Goal: Information Seeking & Learning: Learn about a topic

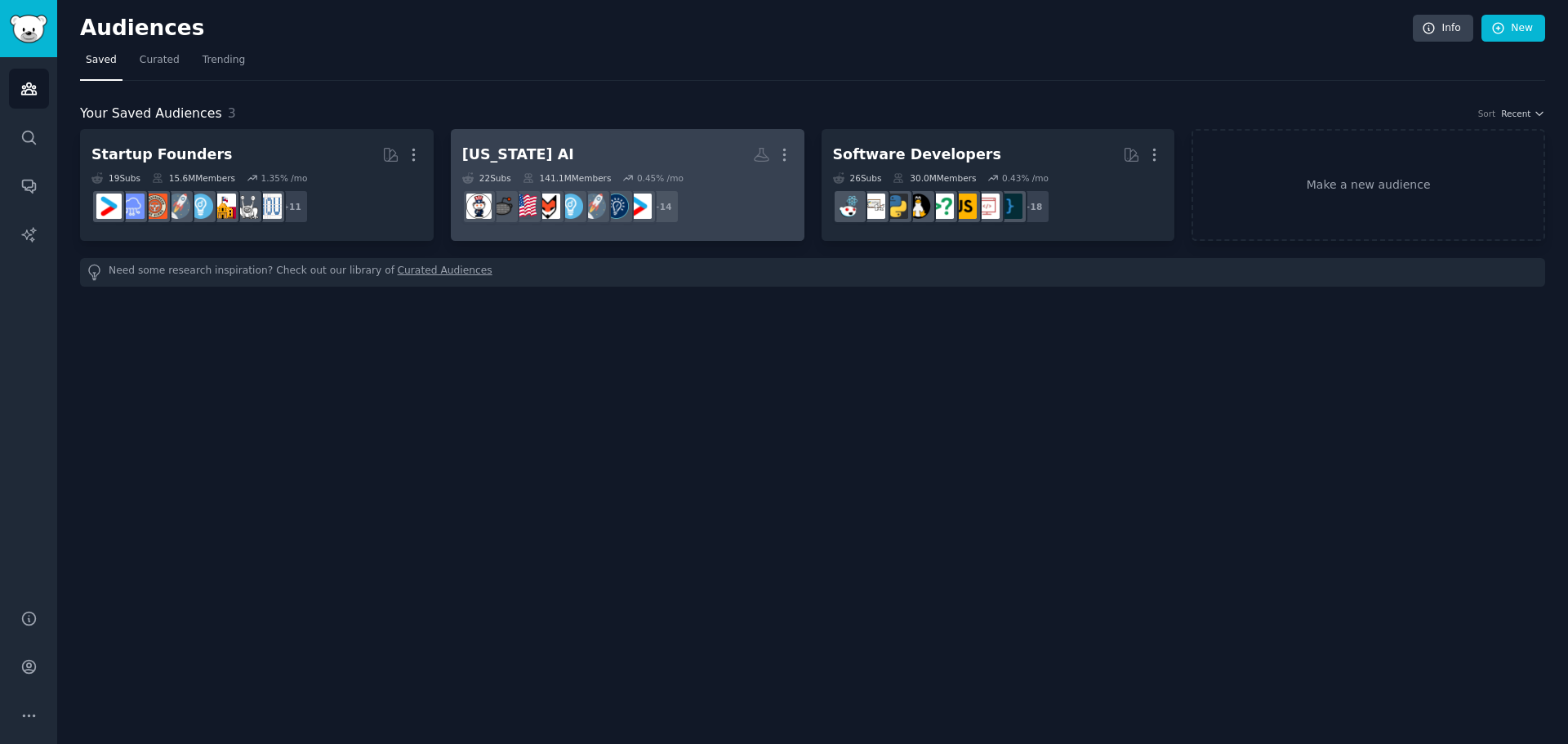
click at [635, 148] on h2 "[US_STATE] AI Custom Audience More" at bounding box center [628, 154] width 331 height 28
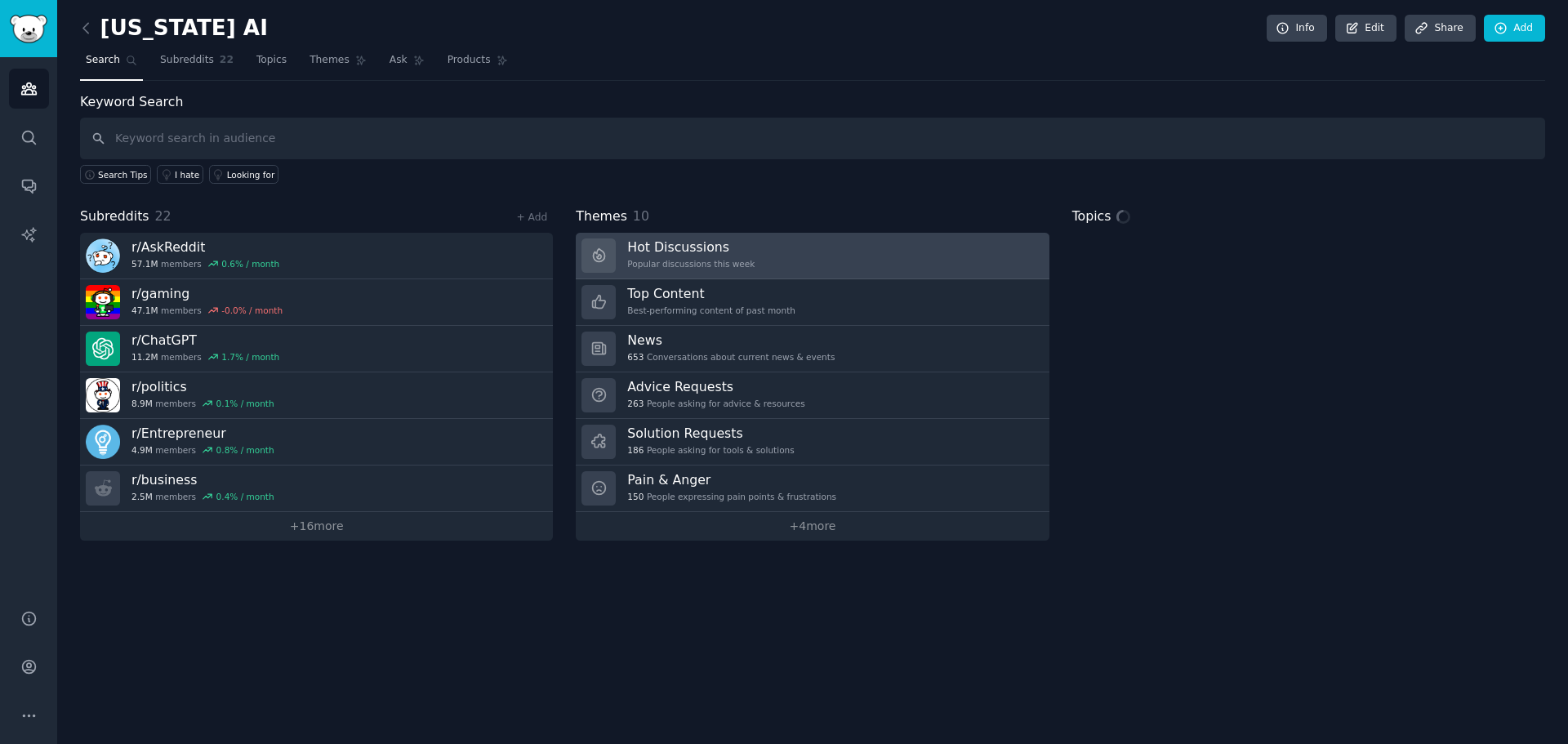
click at [741, 250] on link "Hot Discussions Popular discussions this week" at bounding box center [812, 256] width 473 height 46
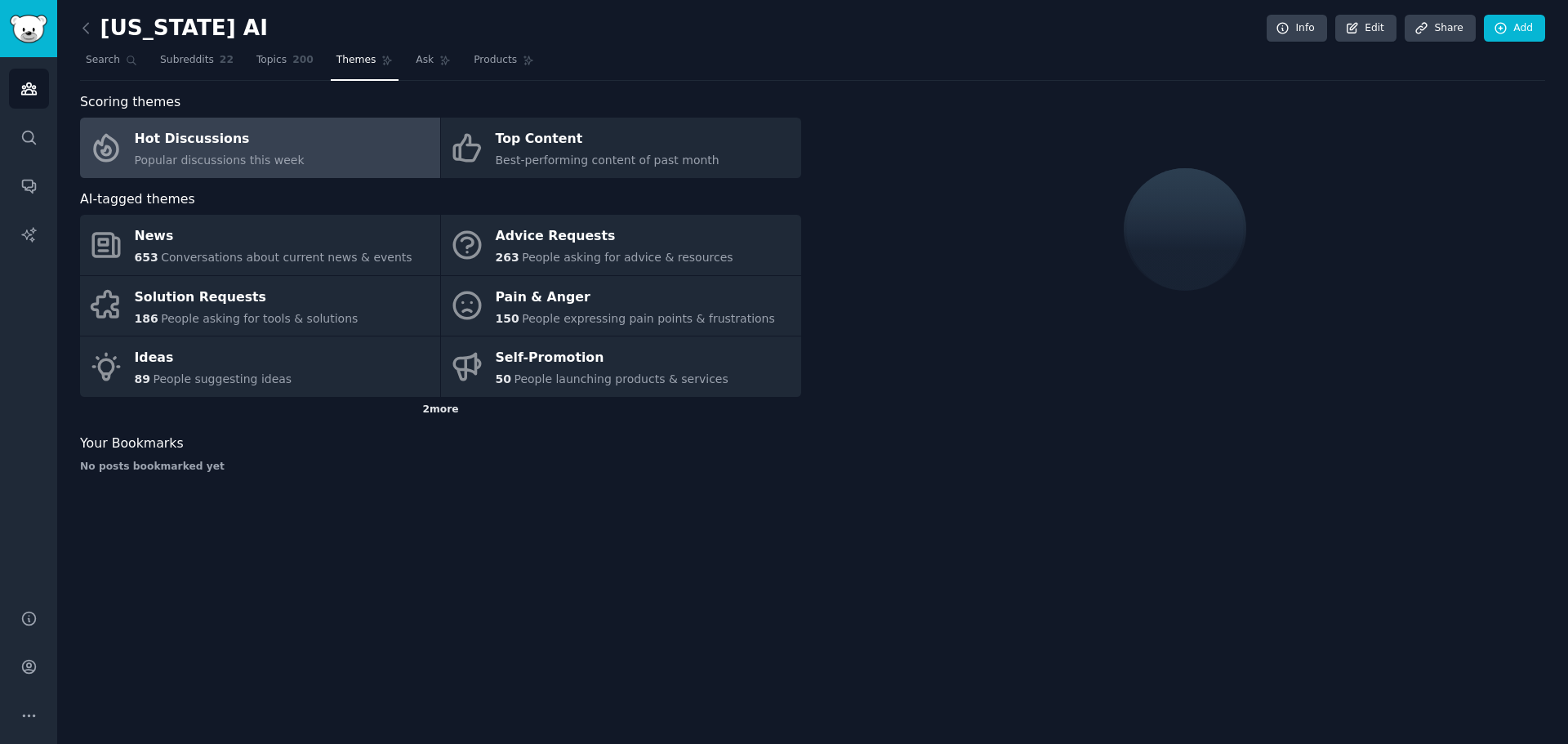
click at [442, 401] on div "2 more" at bounding box center [440, 410] width 721 height 26
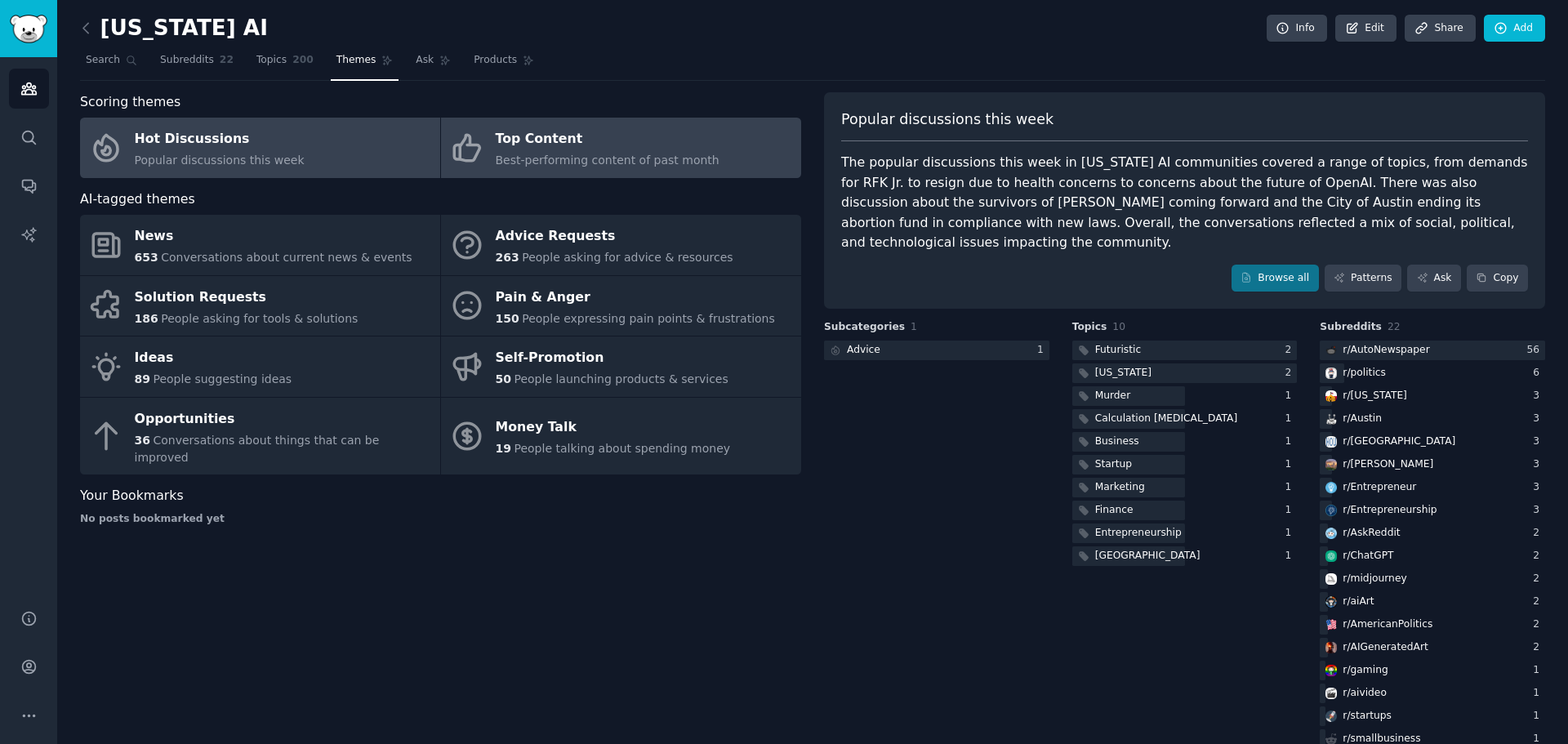
click at [615, 131] on div "Top Content" at bounding box center [608, 139] width 224 height 26
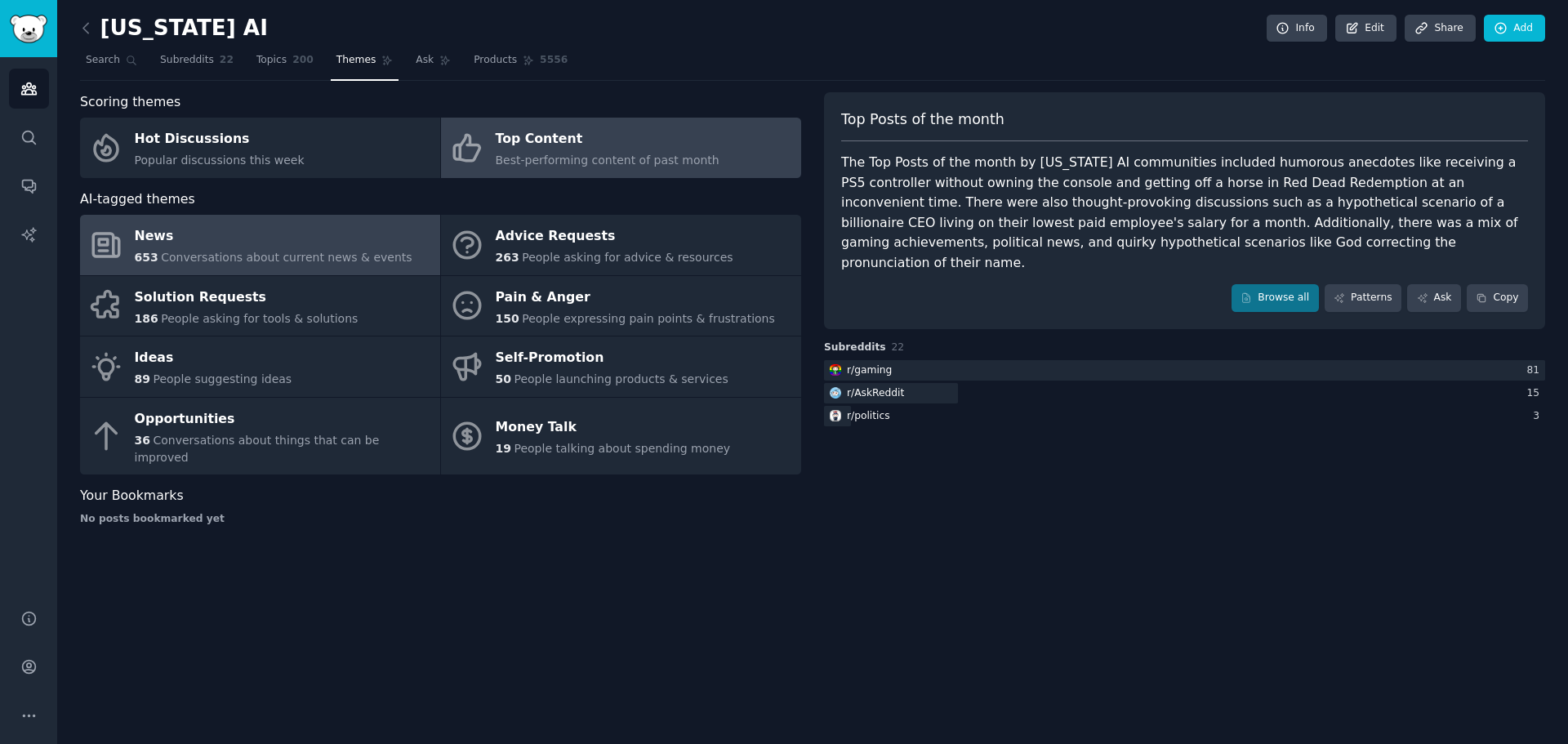
click at [273, 242] on div "News" at bounding box center [273, 237] width 278 height 26
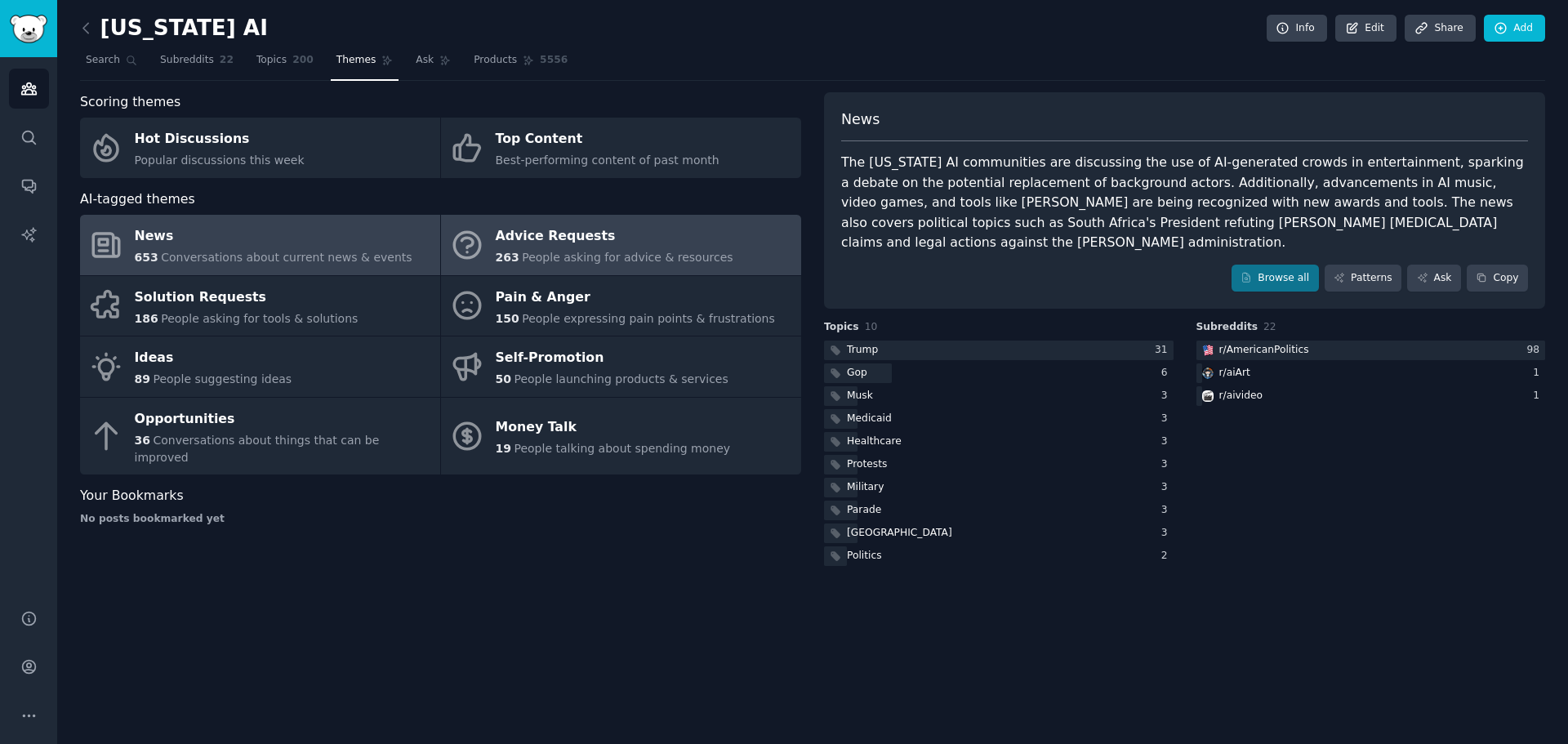
click at [534, 251] on span "People asking for advice & resources" at bounding box center [627, 257] width 211 height 13
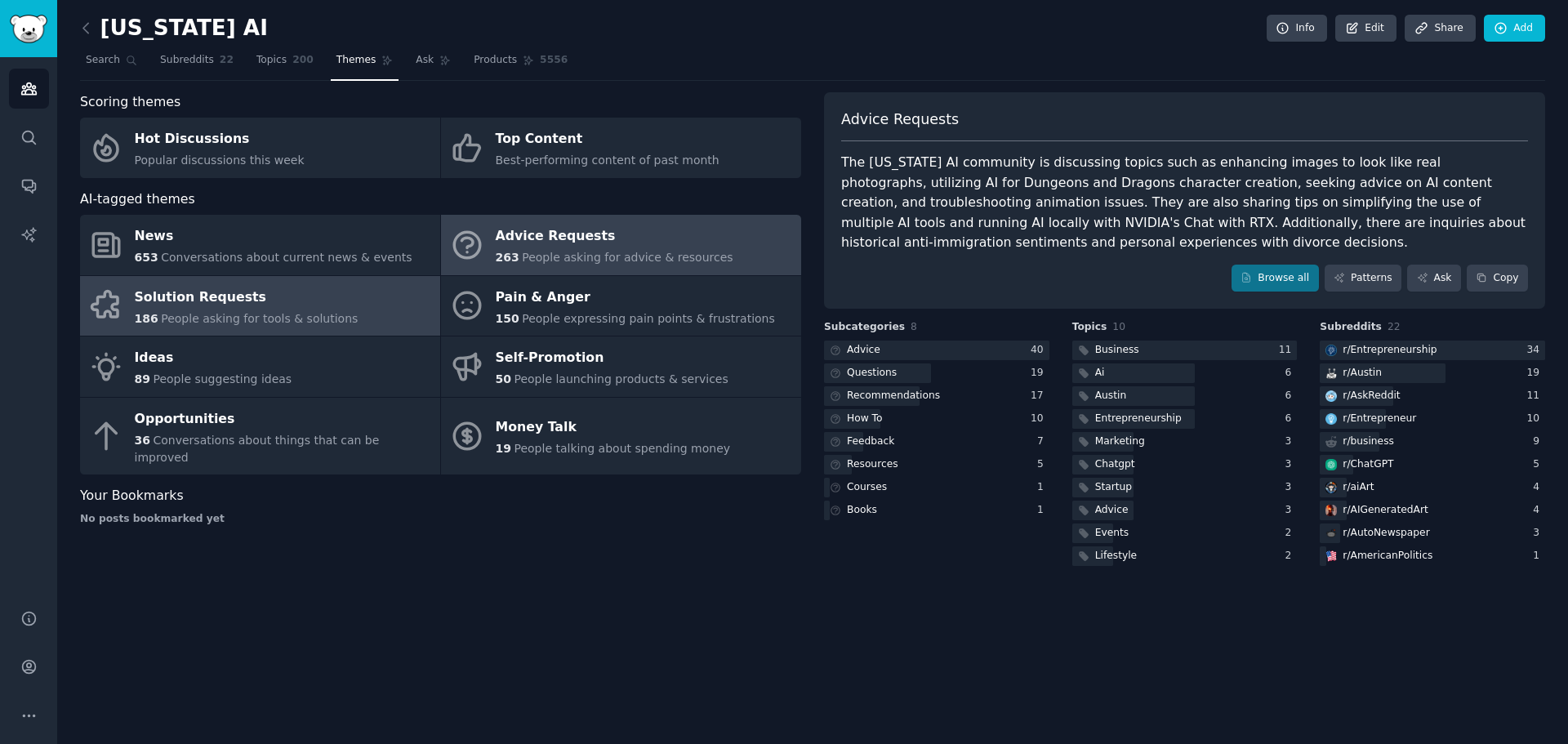
click at [150, 306] on div "Solution Requests" at bounding box center [247, 298] width 224 height 26
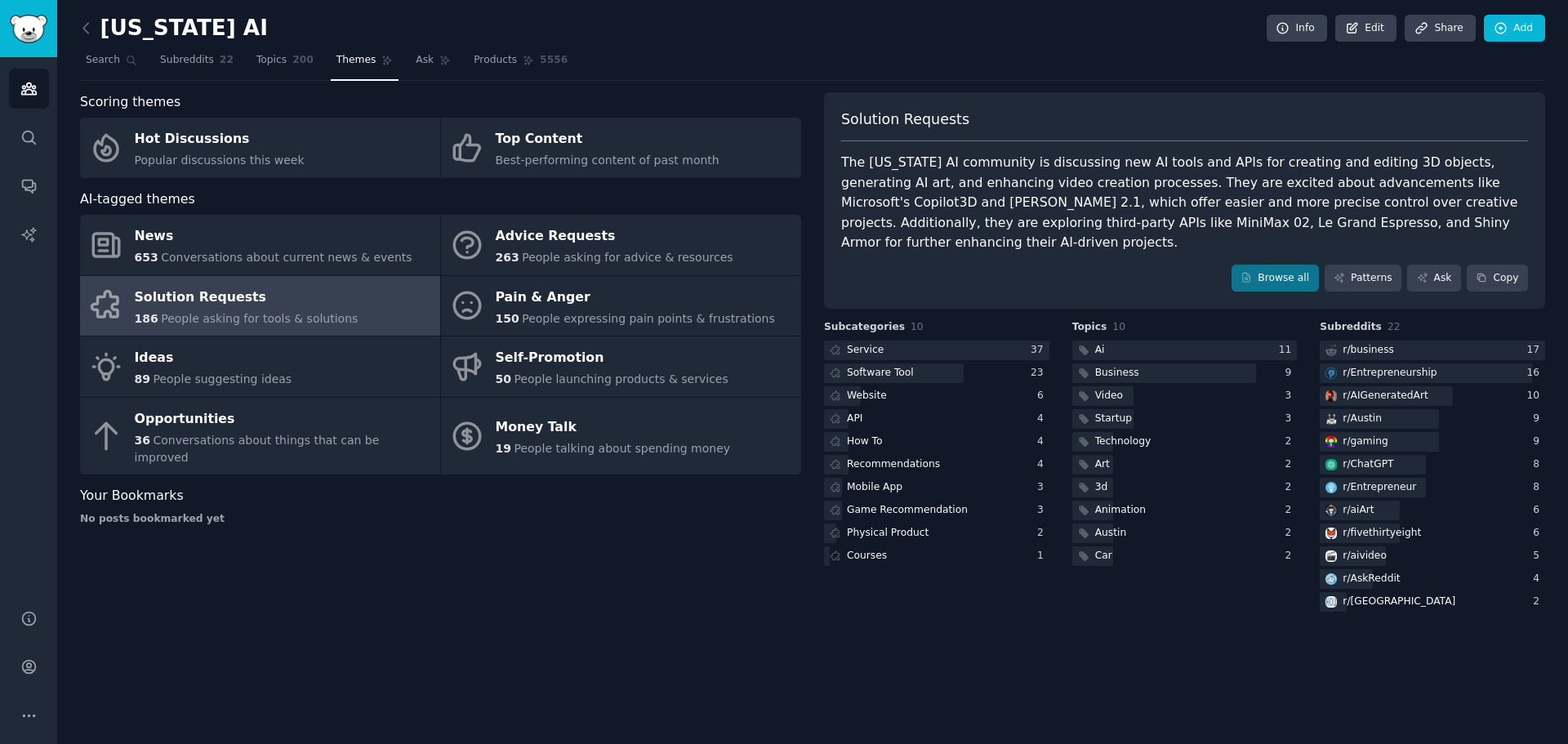
click at [577, 637] on div "[US_STATE] AI Info Edit Share Add Search Subreddits 22 Topics 200 Themes Ask Pr…" at bounding box center [812, 372] width 1510 height 744
click at [386, 643] on div "[US_STATE] AI Info Edit Share Add Search Subreddits 22 Topics 200 Themes Ask Pr…" at bounding box center [812, 372] width 1510 height 744
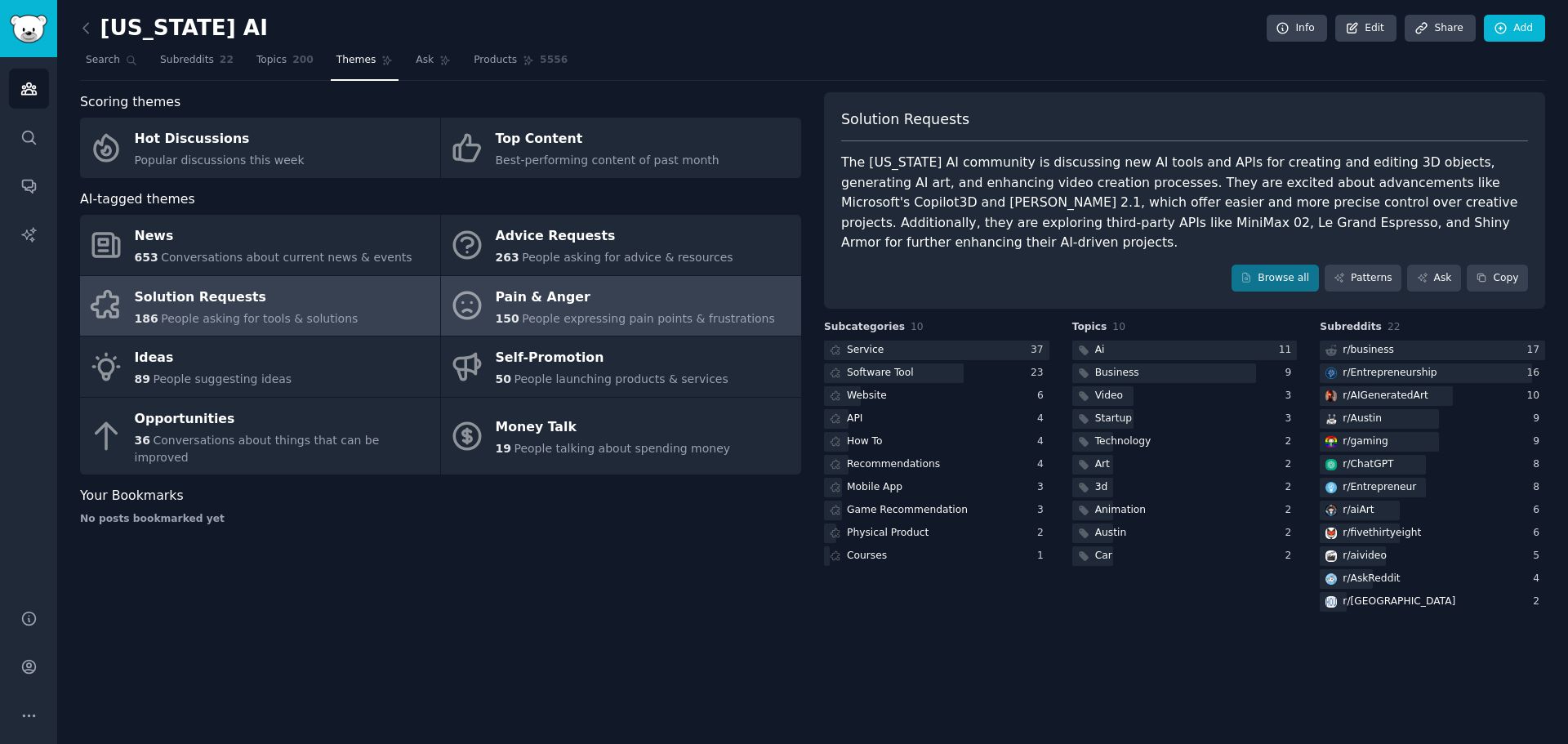
click at [597, 298] on div "Pain & Anger" at bounding box center [635, 298] width 279 height 26
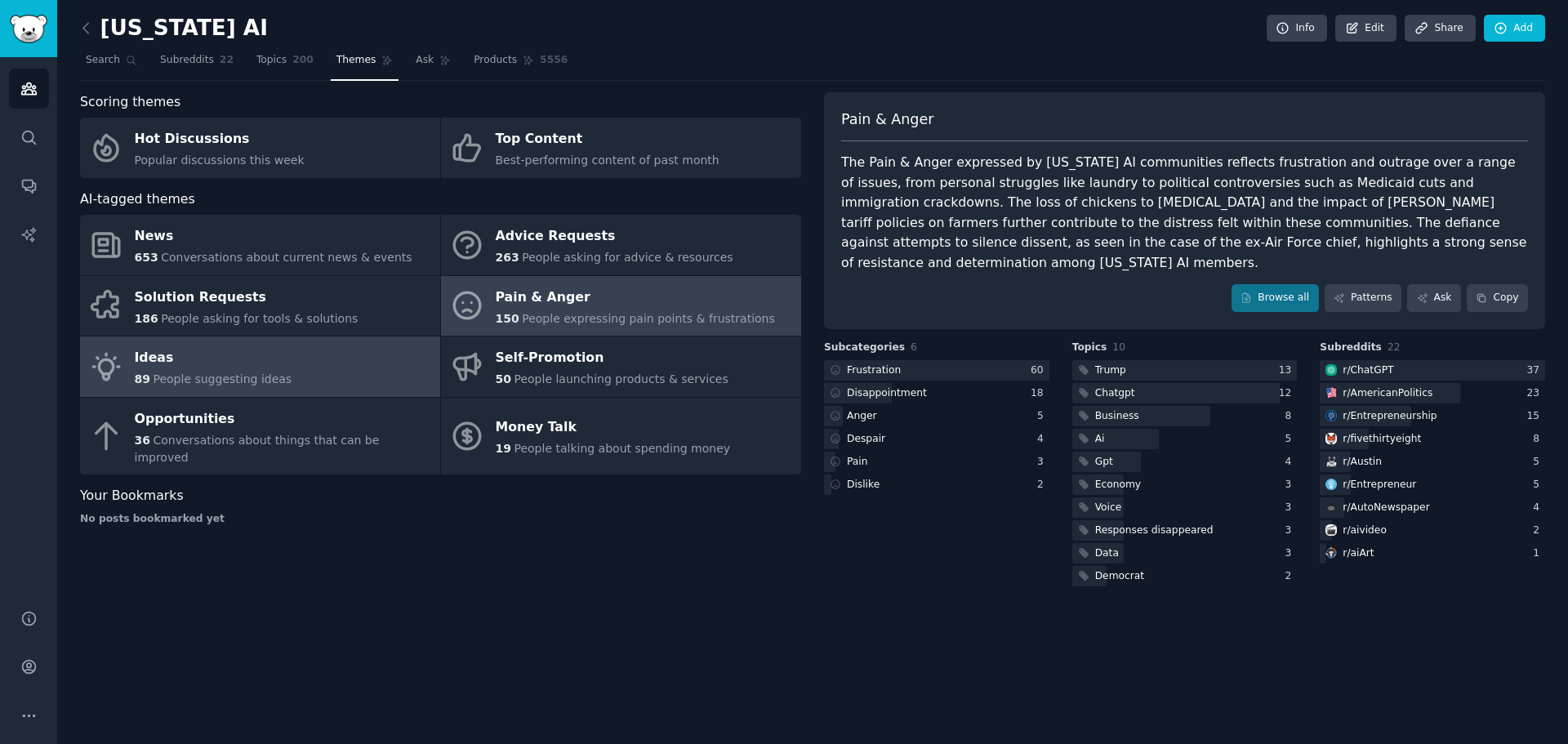
click at [145, 376] on span "89" at bounding box center [143, 378] width 15 height 13
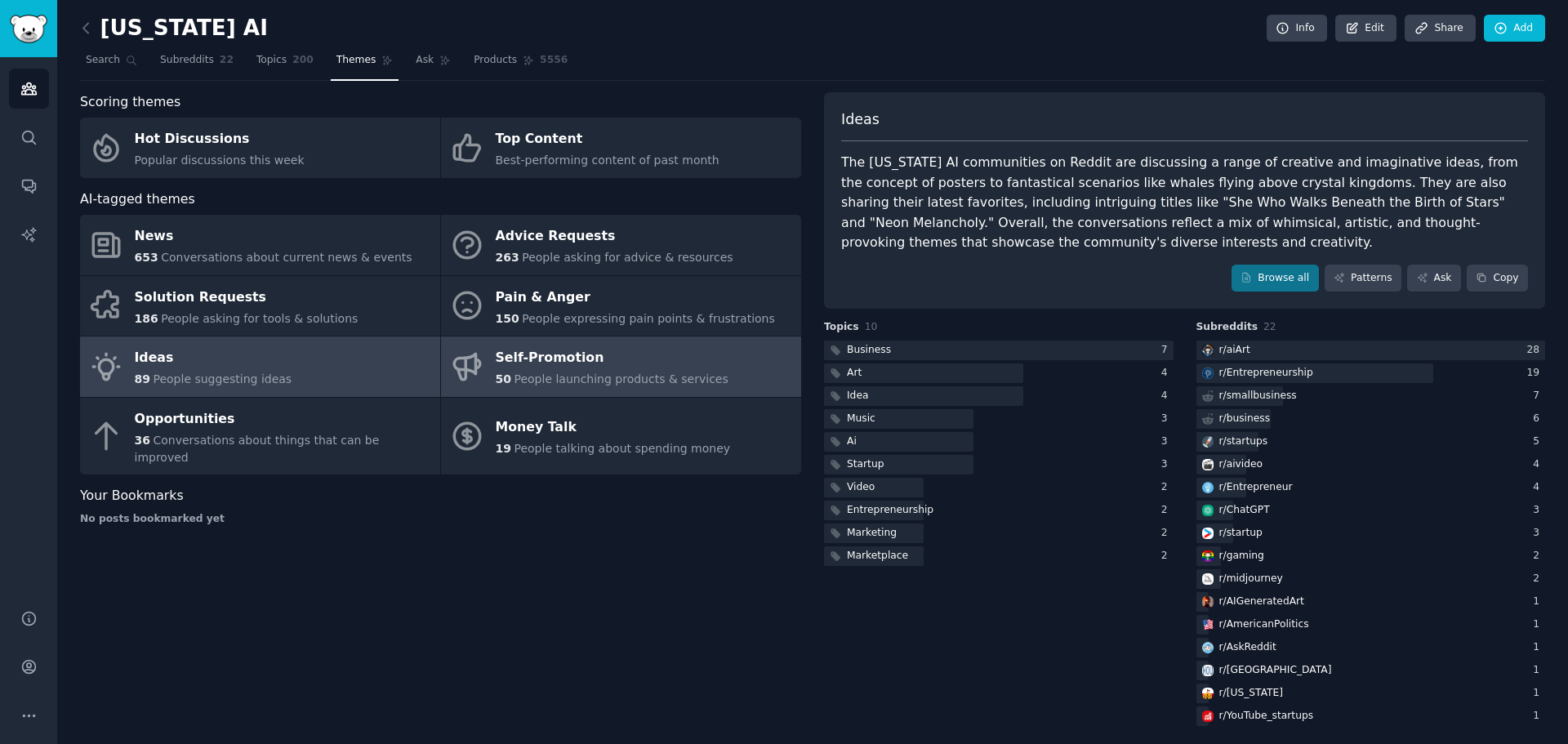
click at [579, 375] on span "People launching products & services" at bounding box center [620, 378] width 214 height 13
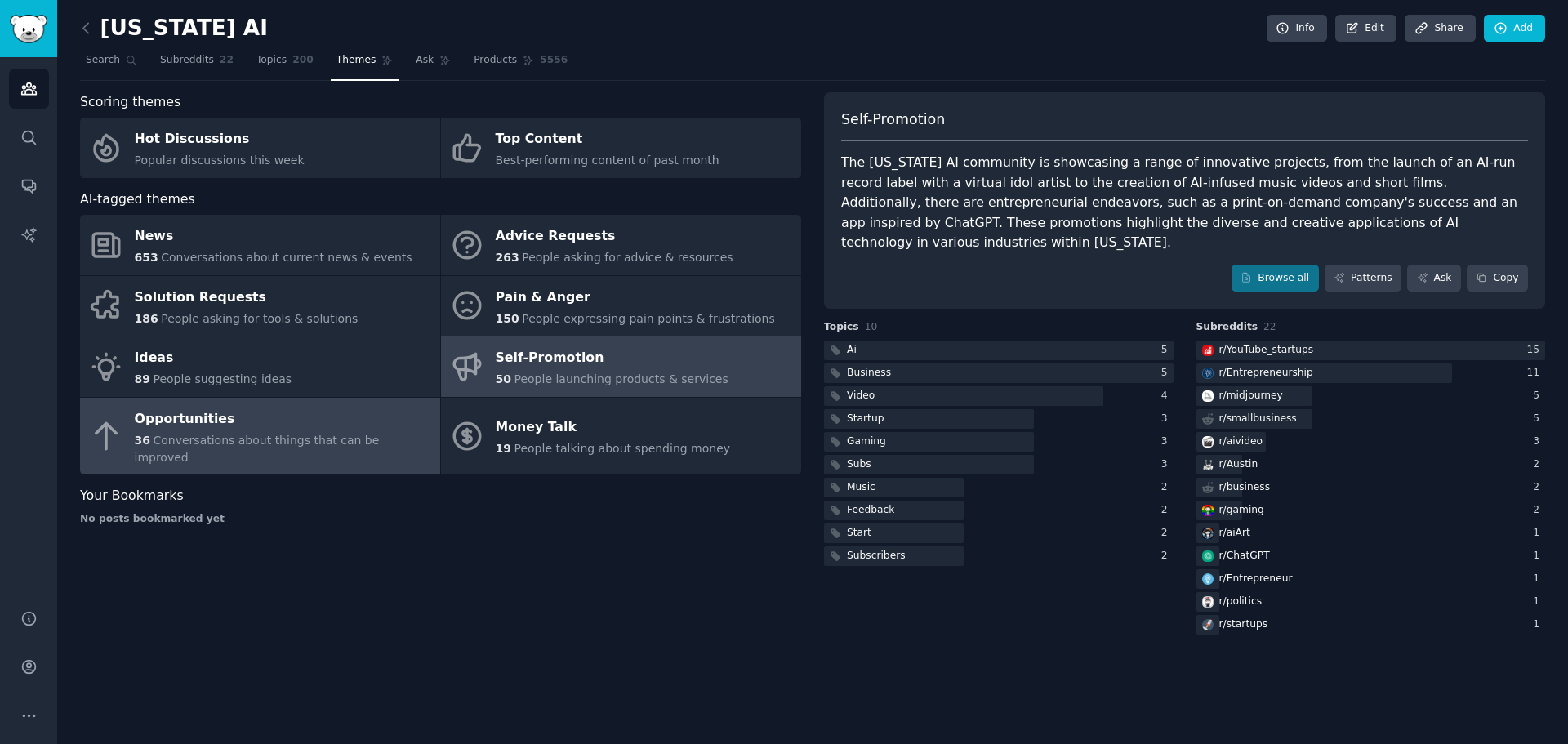
click at [254, 424] on div "Opportunities" at bounding box center [284, 419] width 297 height 26
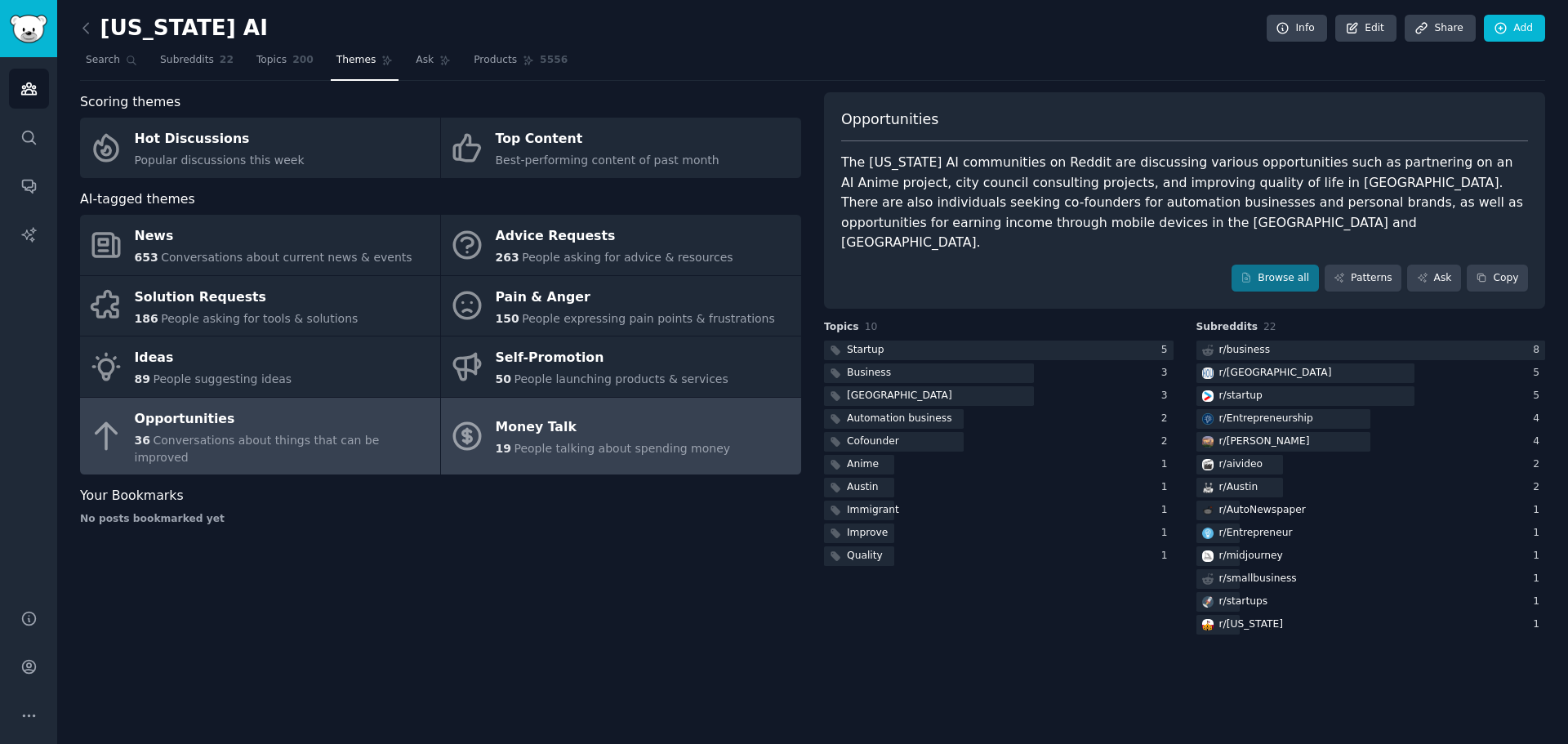
click at [560, 440] on div "19 People talking about spending money" at bounding box center [614, 449] width 236 height 17
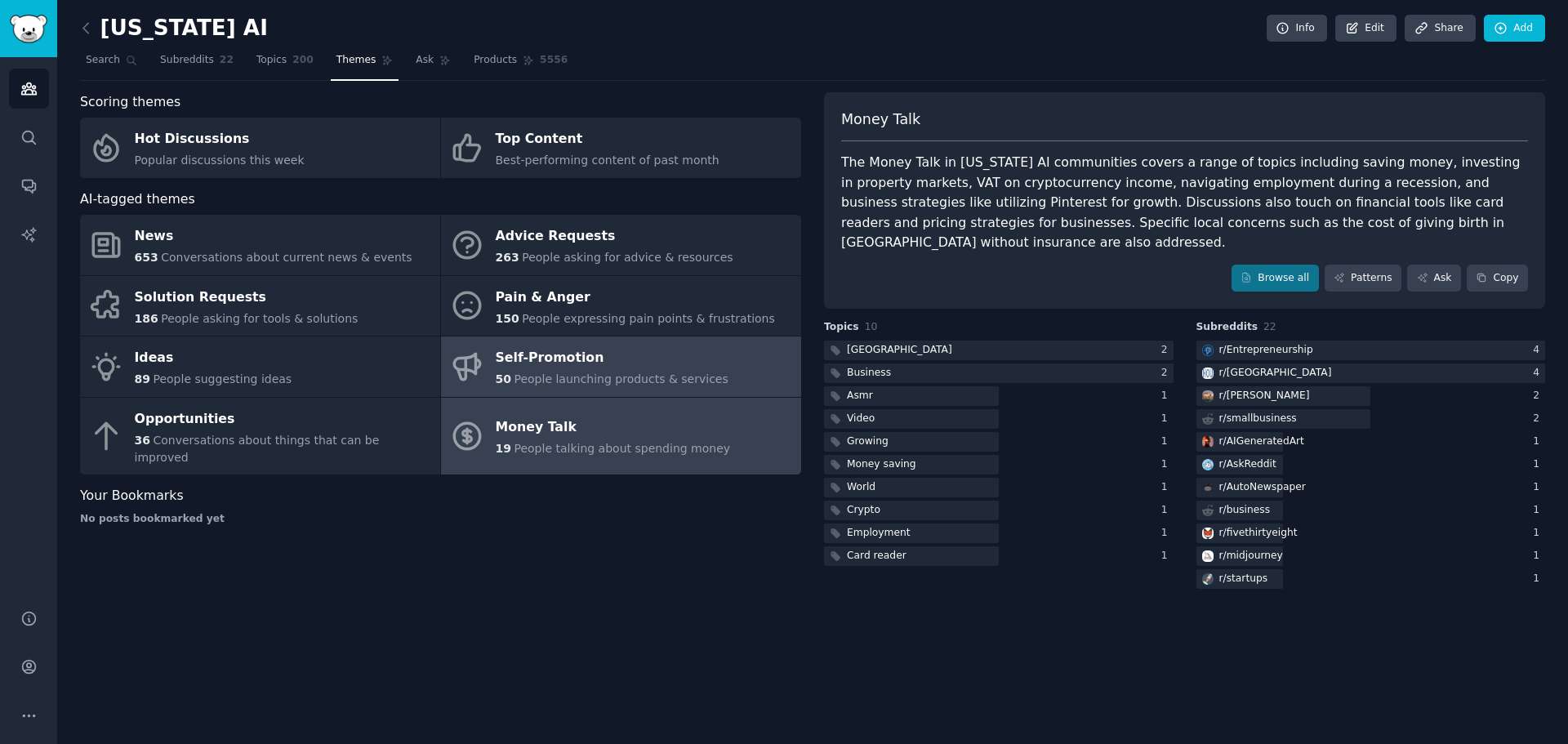
click at [625, 374] on span "People launching products & services" at bounding box center [620, 378] width 214 height 13
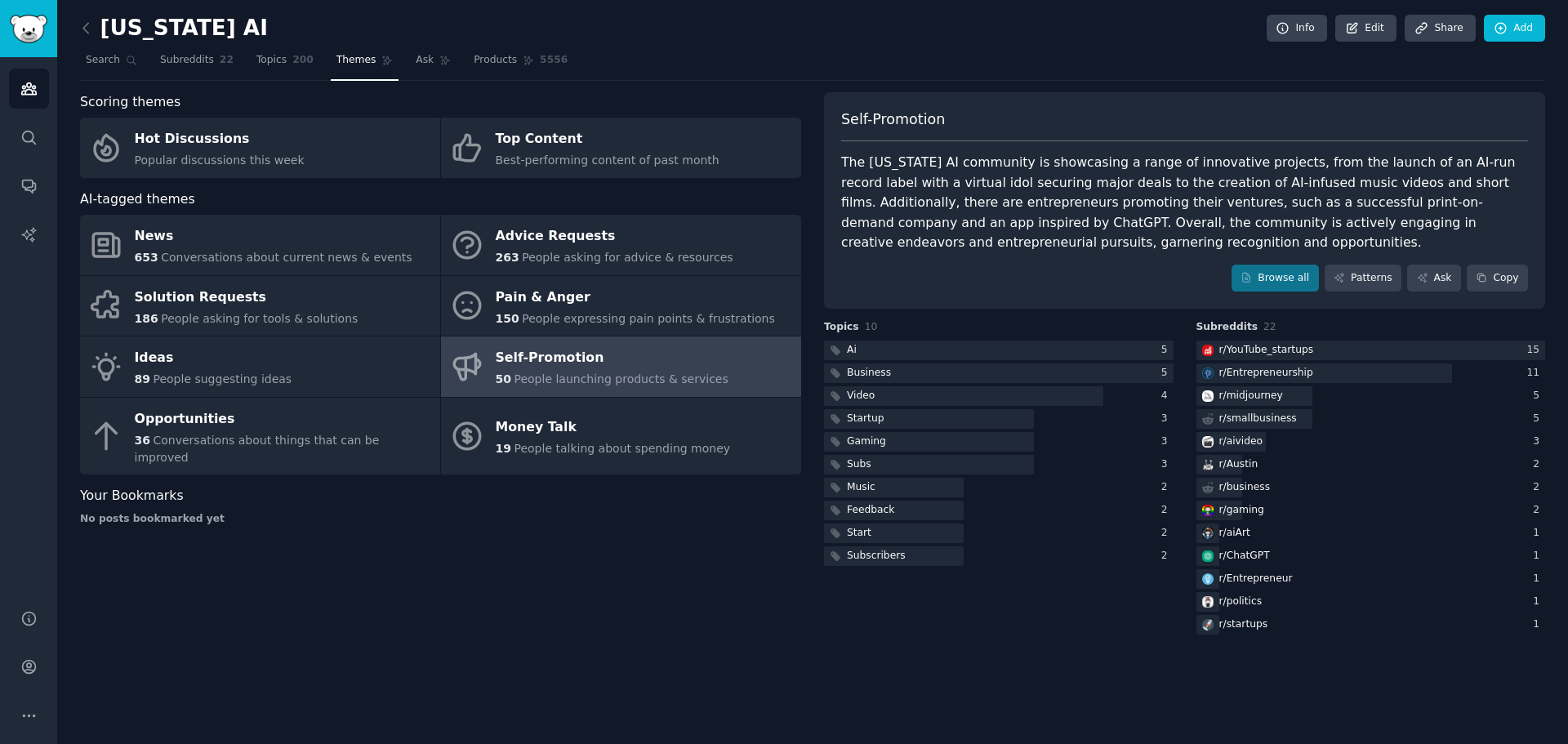
click at [633, 572] on div "Scoring themes Hot Discussions Popular discussions this week Top Content Best-p…" at bounding box center [440, 365] width 721 height 545
click at [348, 545] on div "Scoring themes Hot Discussions Popular discussions this week Top Content Best-p…" at bounding box center [440, 365] width 721 height 545
click at [494, 644] on div "[US_STATE] AI Info Edit Share Add Search Subreddits 22 Topics 200 Themes Ask Pr…" at bounding box center [812, 372] width 1510 height 744
drag, startPoint x: 689, startPoint y: 651, endPoint x: 679, endPoint y: 623, distance: 29.7
click at [688, 643] on div "[US_STATE] AI Info Edit Share Add Search Subreddits 22 Topics 200 Themes Ask Pr…" at bounding box center [812, 372] width 1510 height 744
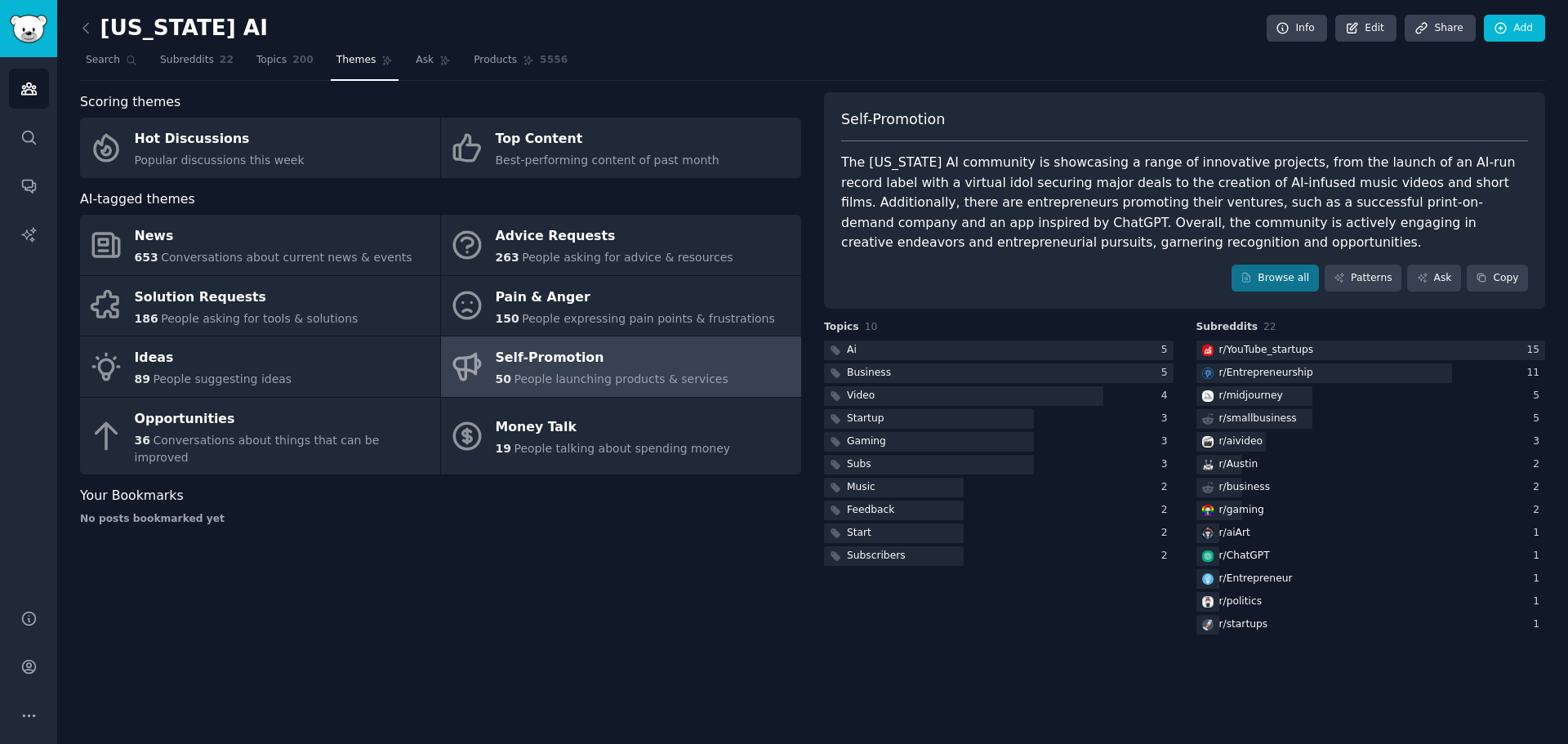
click at [684, 618] on div "Scoring themes Hot Discussions Popular discussions this week Top Content Best-p…" at bounding box center [440, 365] width 721 height 545
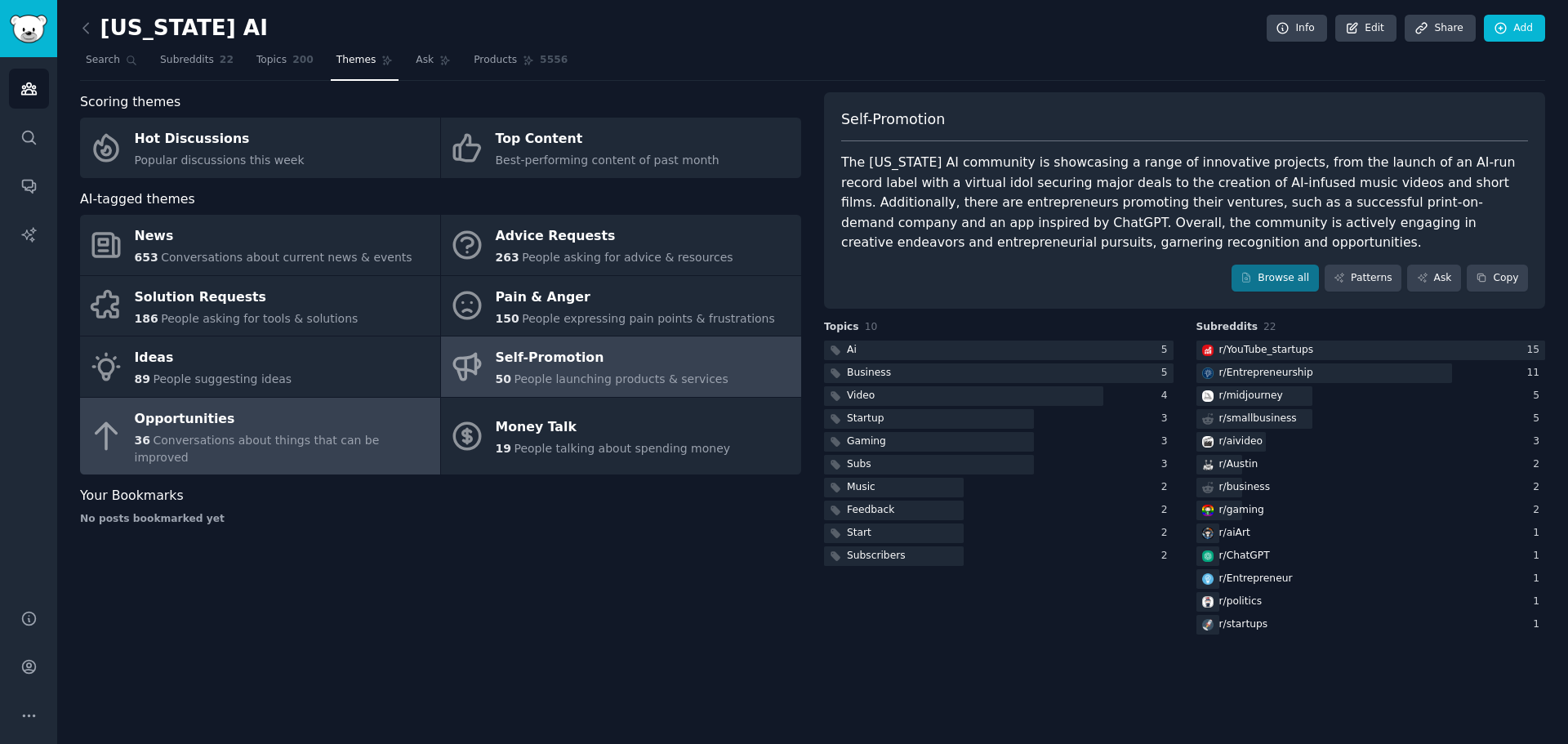
click at [291, 430] on div "Opportunities" at bounding box center [284, 419] width 297 height 26
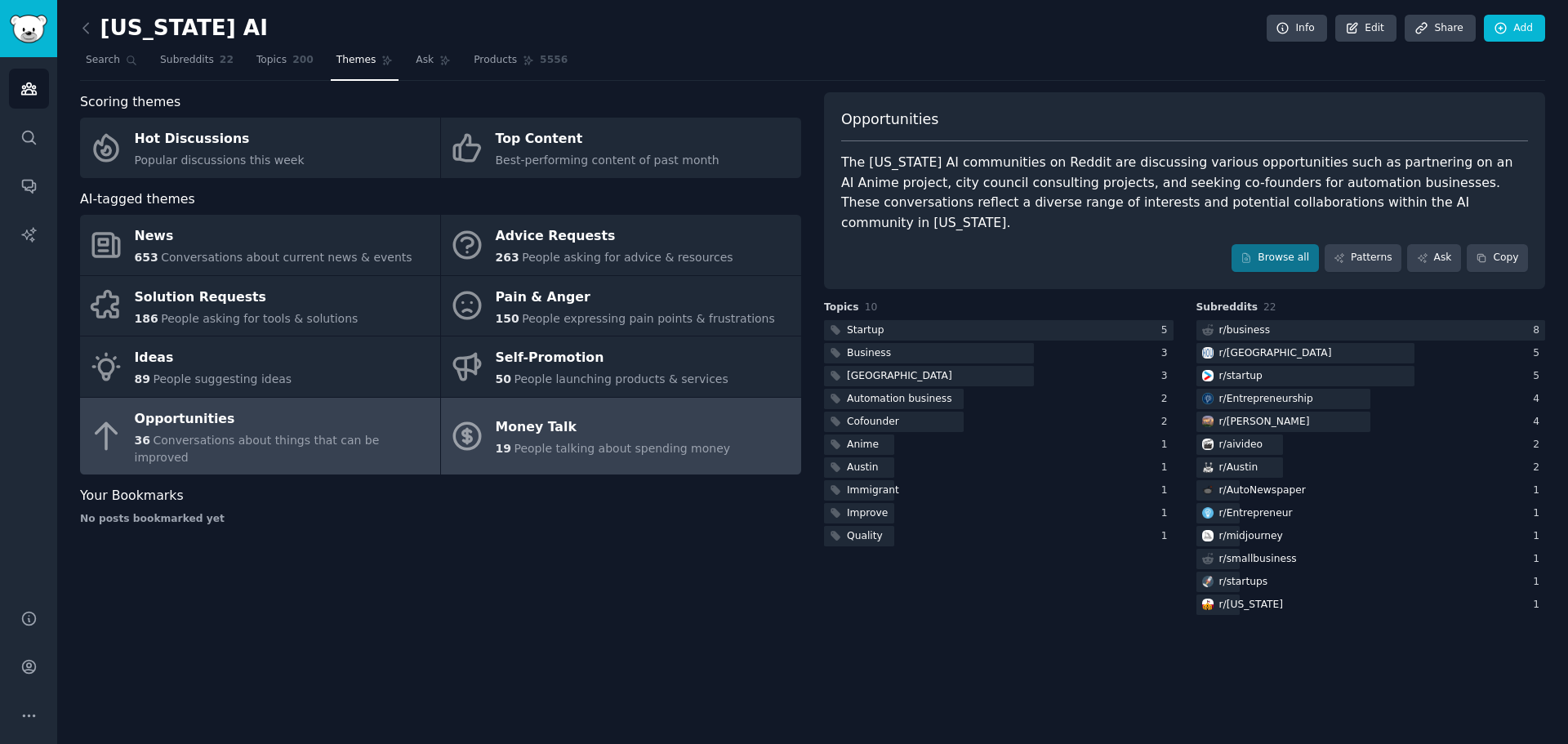
click at [579, 415] on div "Money Talk" at bounding box center [614, 428] width 236 height 26
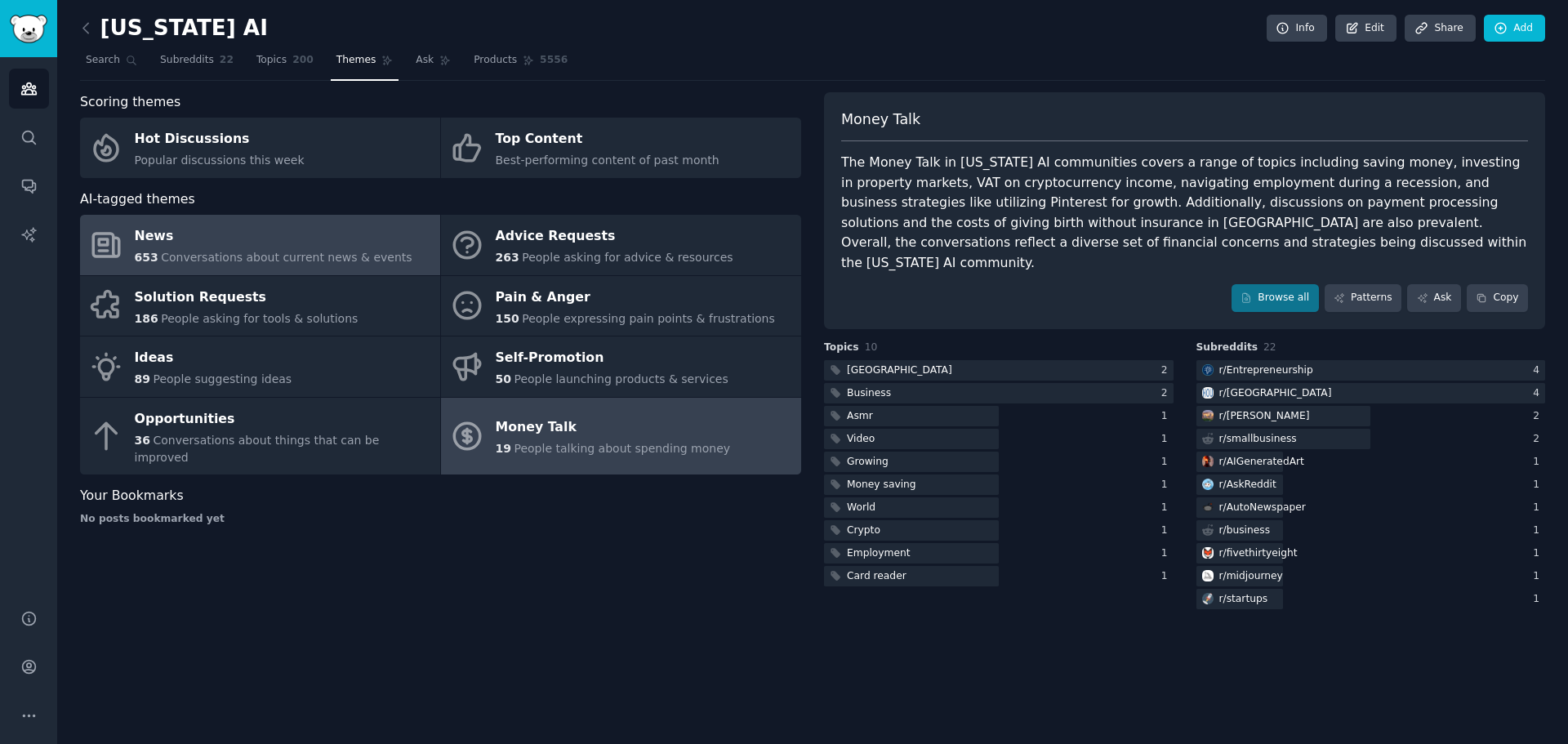
click at [273, 237] on div "News" at bounding box center [273, 237] width 278 height 26
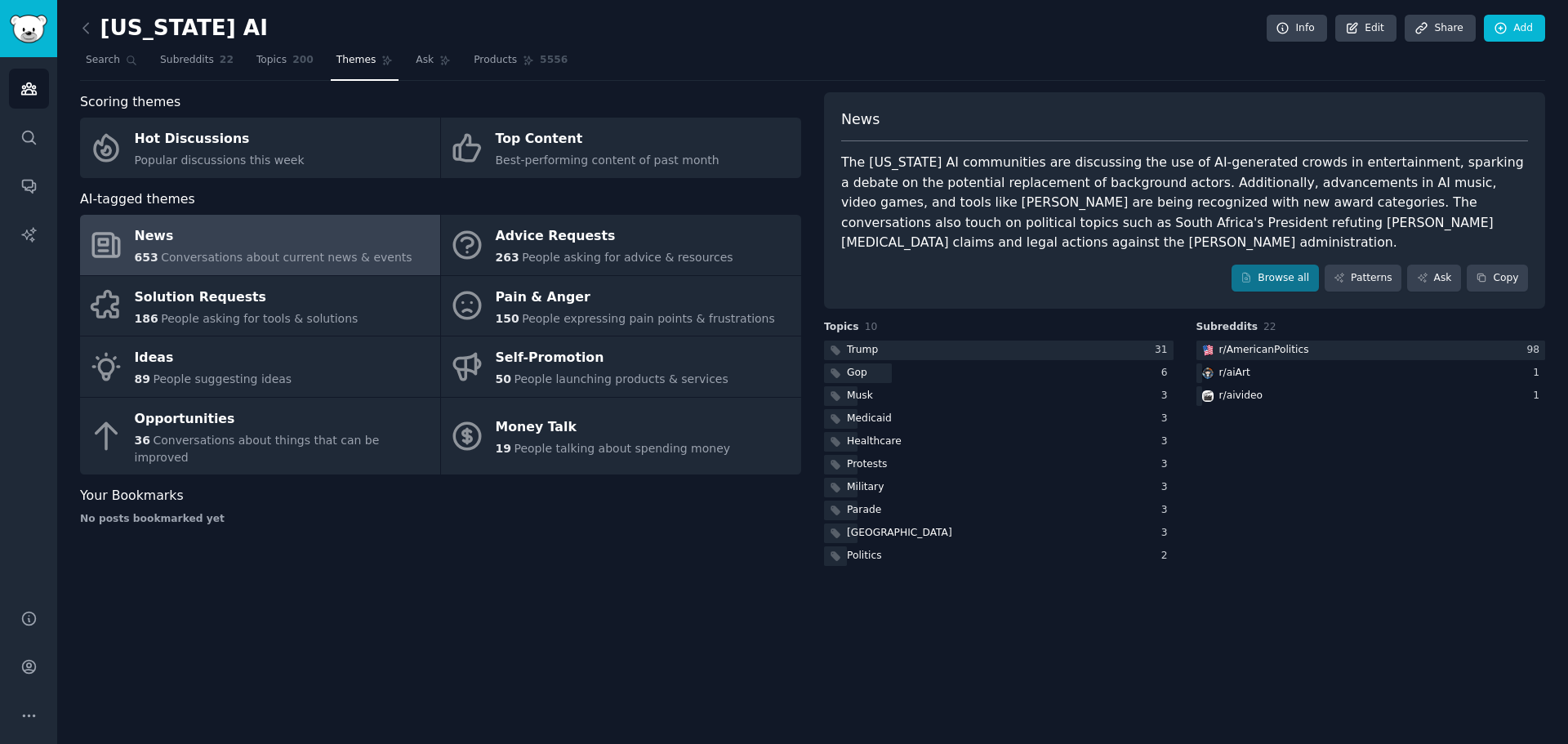
click at [525, 598] on div "[US_STATE] AI Info Edit Share Add Search Subreddits 22 Topics 200 Themes Ask Pr…" at bounding box center [812, 372] width 1510 height 744
click at [83, 20] on icon at bounding box center [86, 28] width 17 height 17
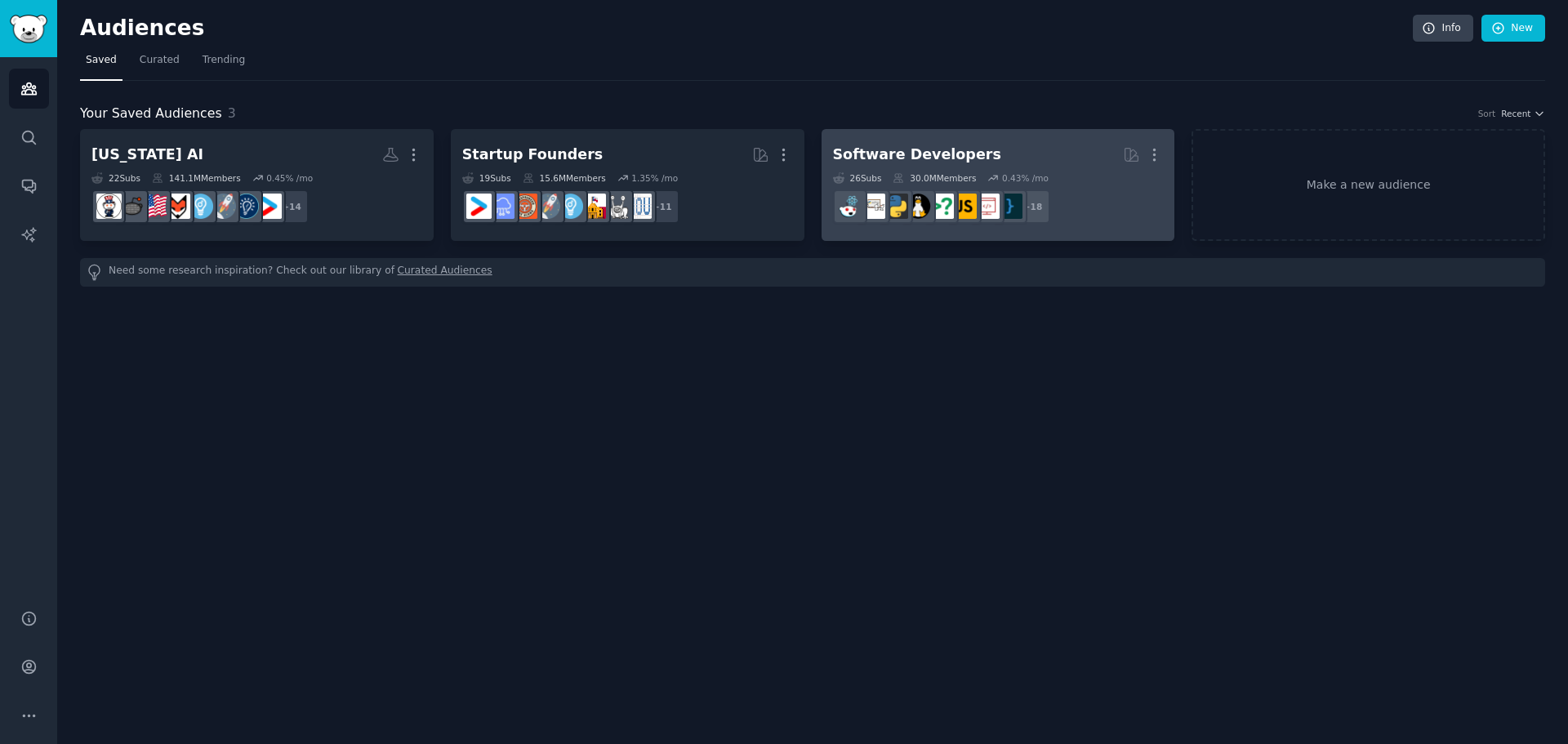
click at [939, 142] on h2 "Software Developers More" at bounding box center [998, 154] width 331 height 28
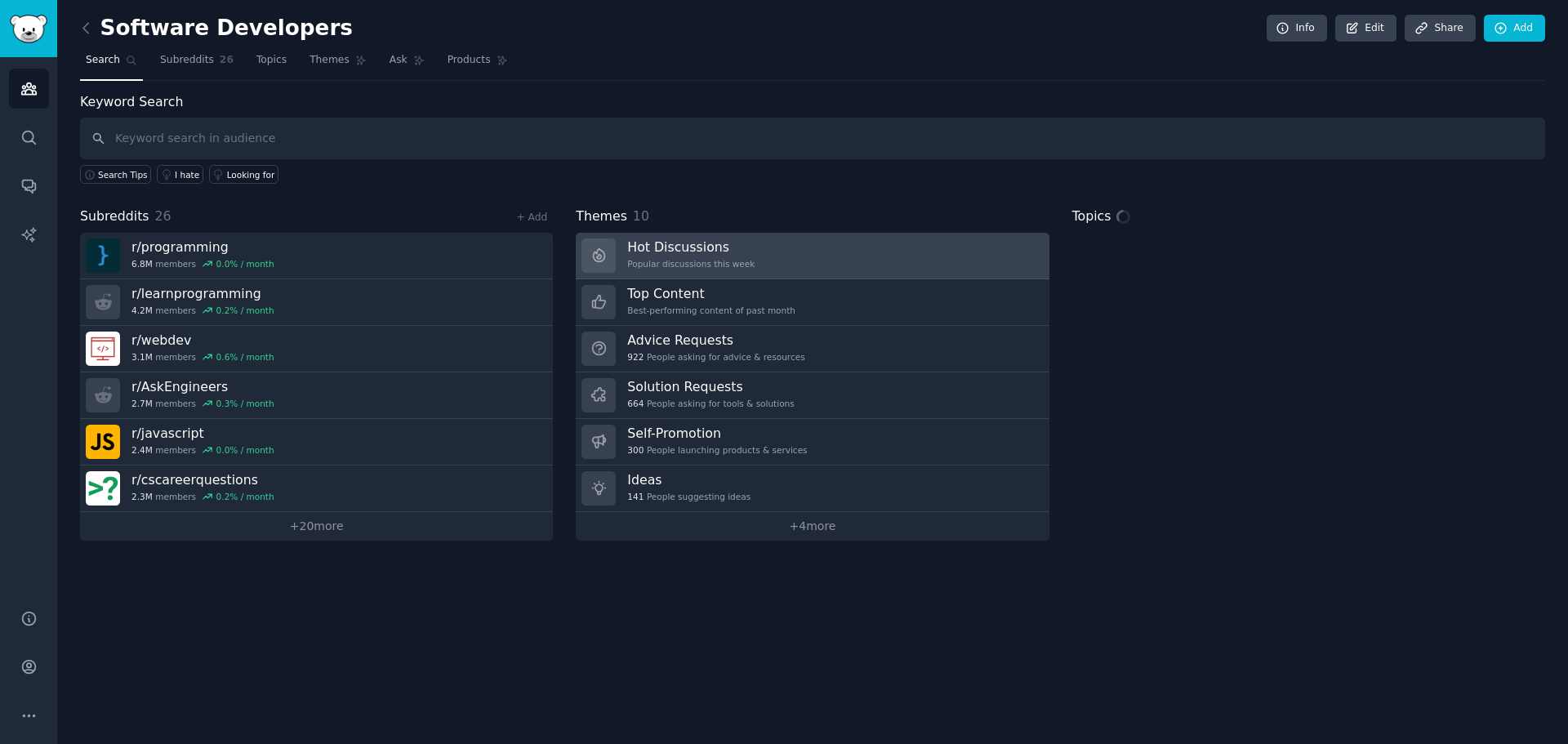
click at [758, 249] on link "Hot Discussions Popular discussions this week" at bounding box center [812, 256] width 473 height 46
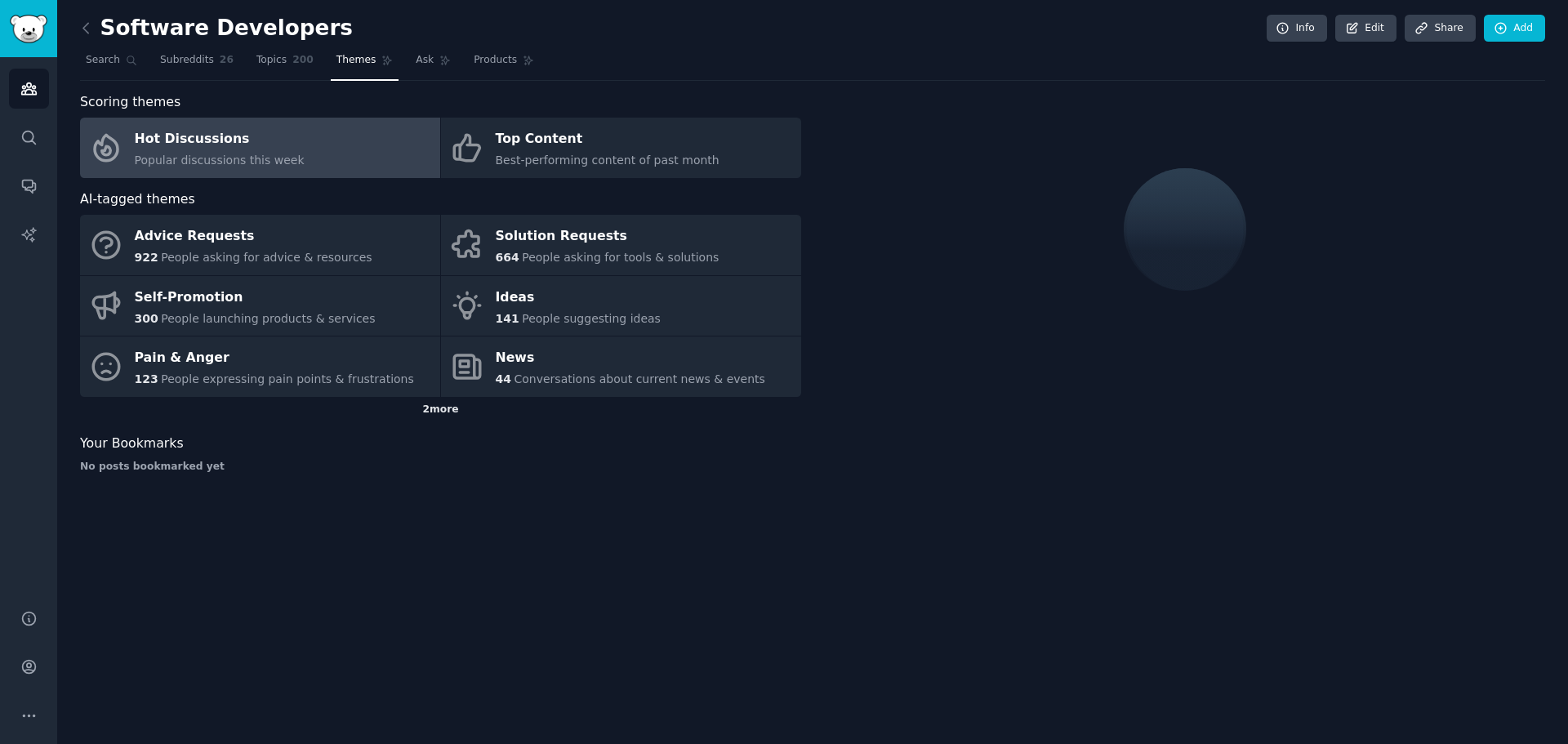
click at [442, 414] on div "2 more" at bounding box center [440, 410] width 721 height 26
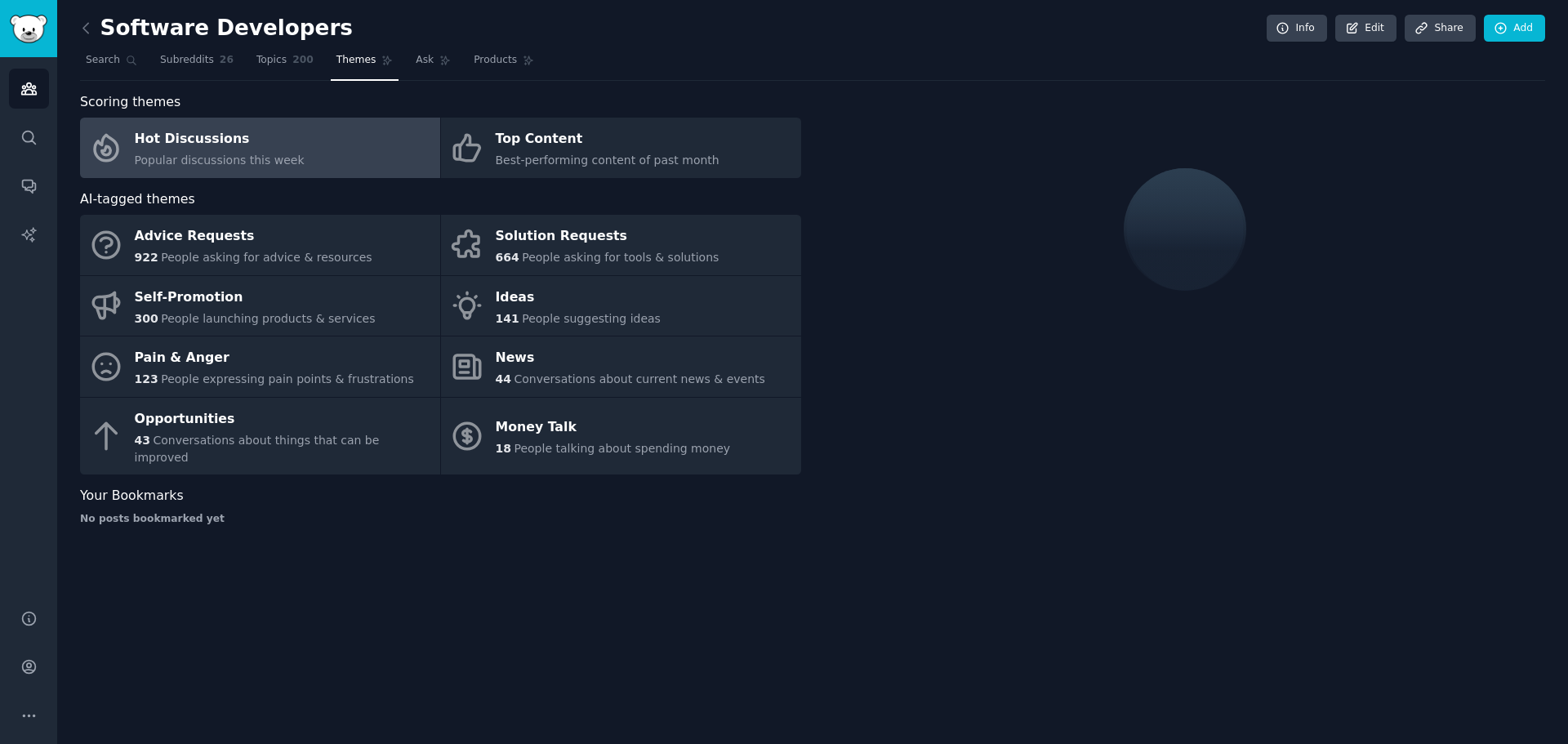
click at [713, 666] on div "Software Developers Info Edit Share Add Search Subreddits 26 Topics 200 Themes …" at bounding box center [812, 372] width 1510 height 744
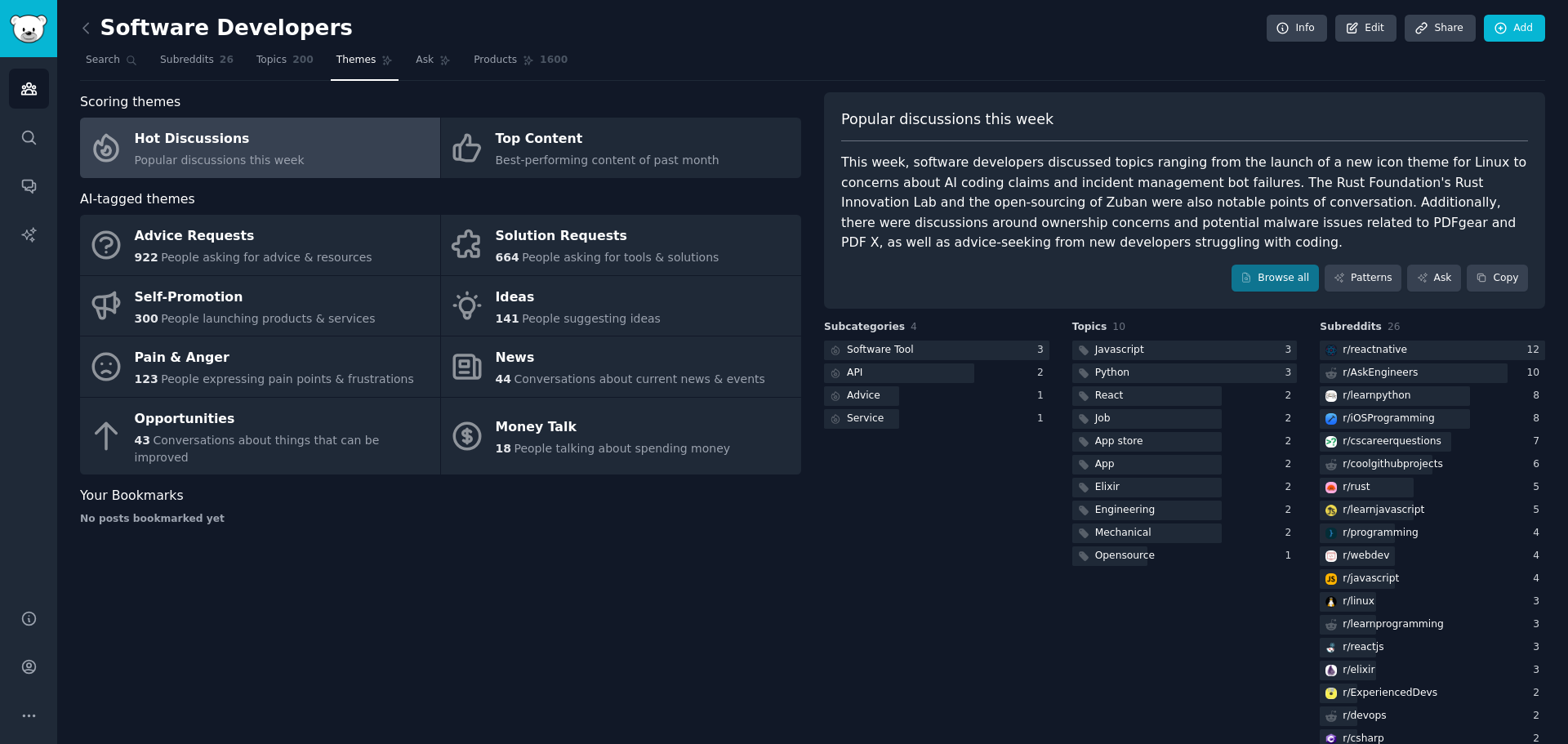
click at [560, 650] on div "Scoring themes Hot Discussions Popular discussions this week Top Content Best-p…" at bounding box center [440, 502] width 721 height 821
click at [433, 572] on div "Scoring themes Hot Discussions Popular discussions this week Top Content Best-p…" at bounding box center [440, 502] width 721 height 821
click at [389, 534] on div "Scoring themes Hot Discussions Popular discussions this week Top Content Best-p…" at bounding box center [440, 502] width 721 height 821
click at [358, 570] on div "Scoring themes Hot Discussions Popular discussions this week Top Content Best-p…" at bounding box center [440, 502] width 721 height 821
click at [283, 642] on div "Scoring themes Hot Discussions Popular discussions this week Top Content Best-p…" at bounding box center [440, 502] width 721 height 821
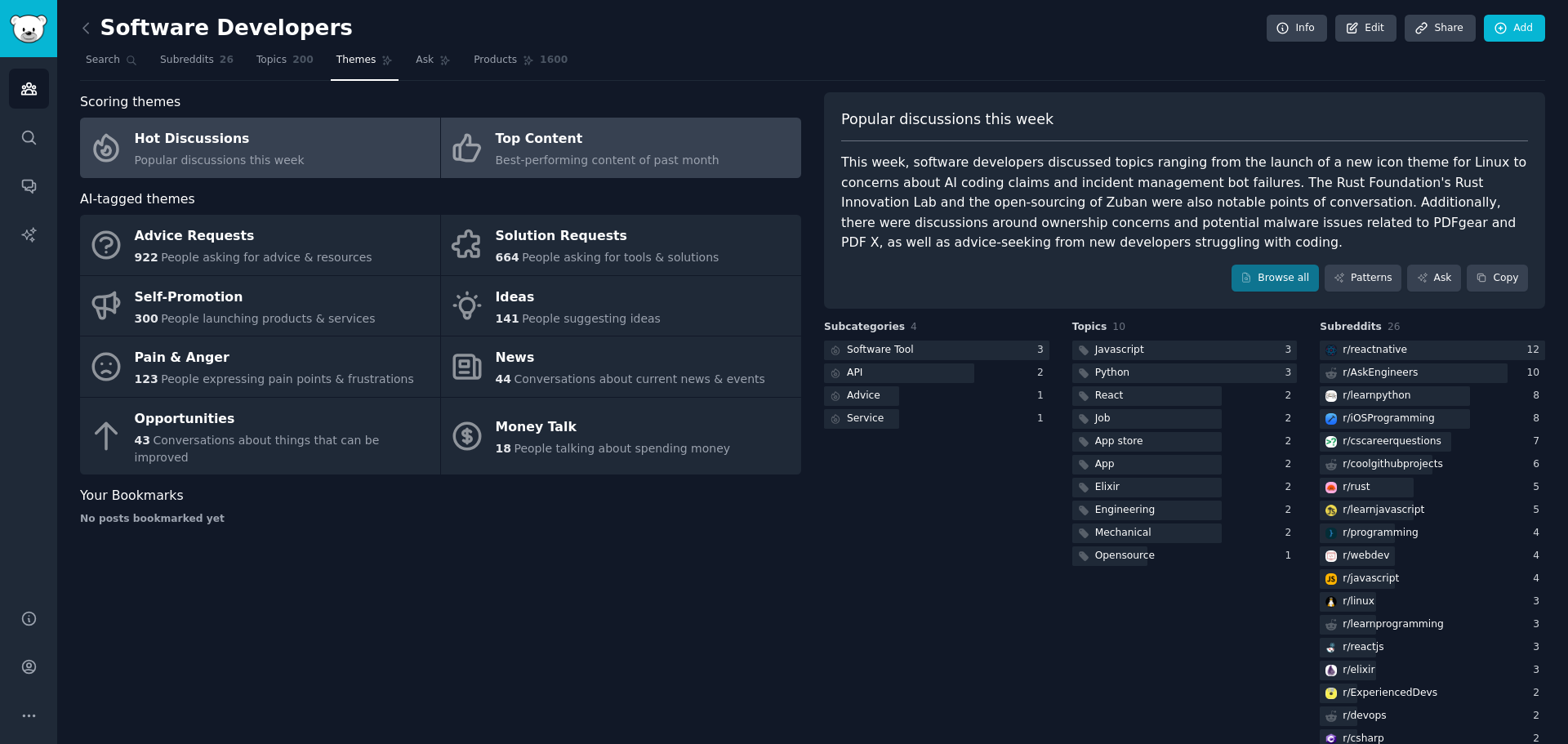
click at [586, 157] on span "Best-performing content of past month" at bounding box center [608, 160] width 224 height 13
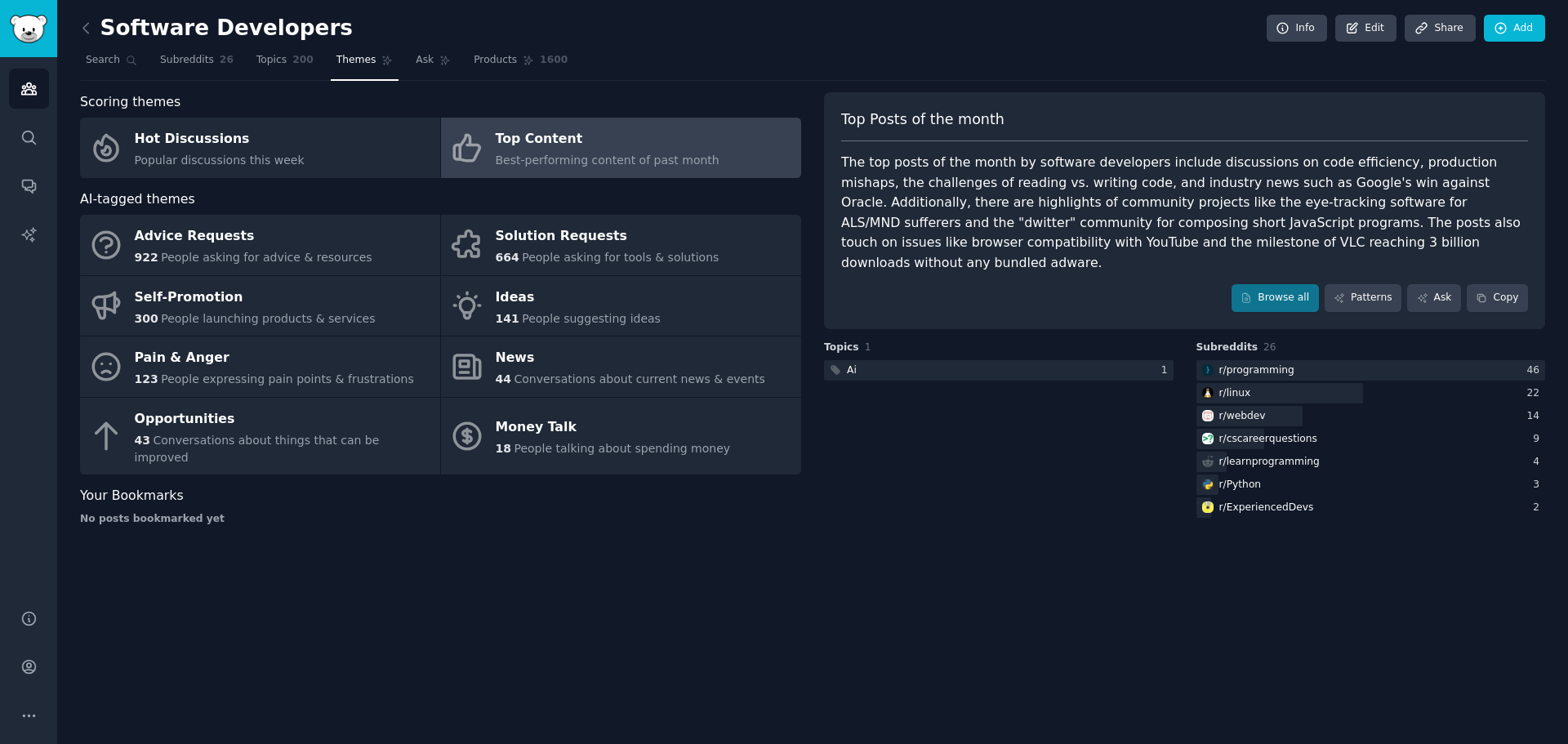
drag, startPoint x: 464, startPoint y: 578, endPoint x: 84, endPoint y: 589, distance: 380.2
click at [464, 578] on div "Software Developers Info Edit Share Add Search Subreddits 26 Topics 200 Themes …" at bounding box center [812, 372] width 1510 height 744
